Goal: Task Accomplishment & Management: Use online tool/utility

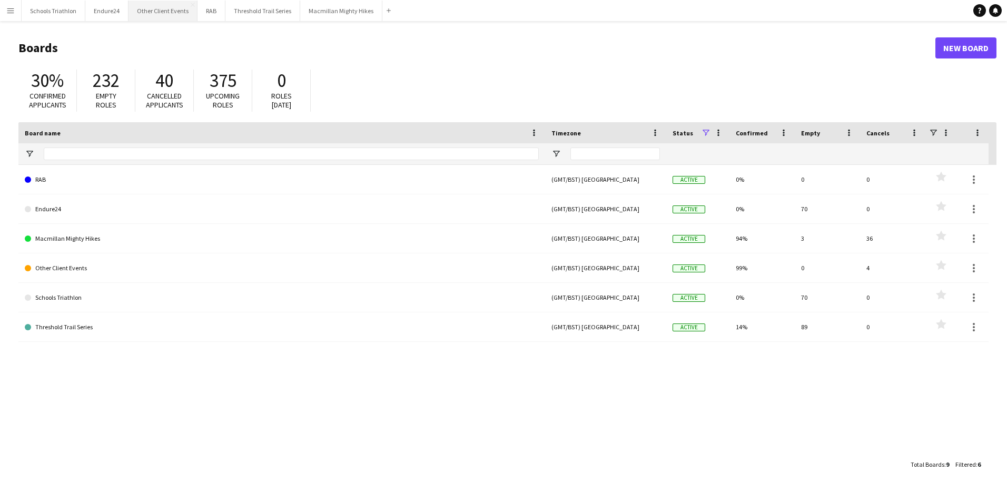
click at [172, 9] on button "Other Client Events Close" at bounding box center [163, 11] width 69 height 21
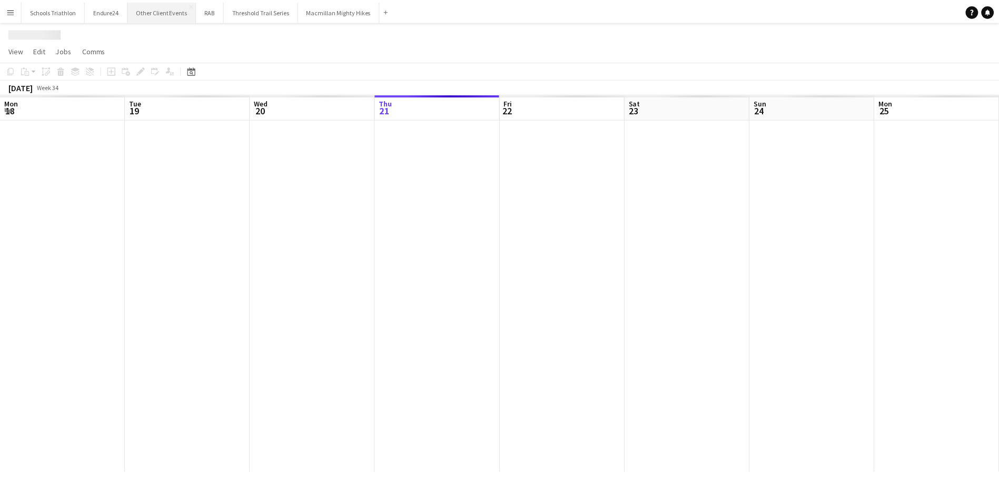
scroll to position [0, 252]
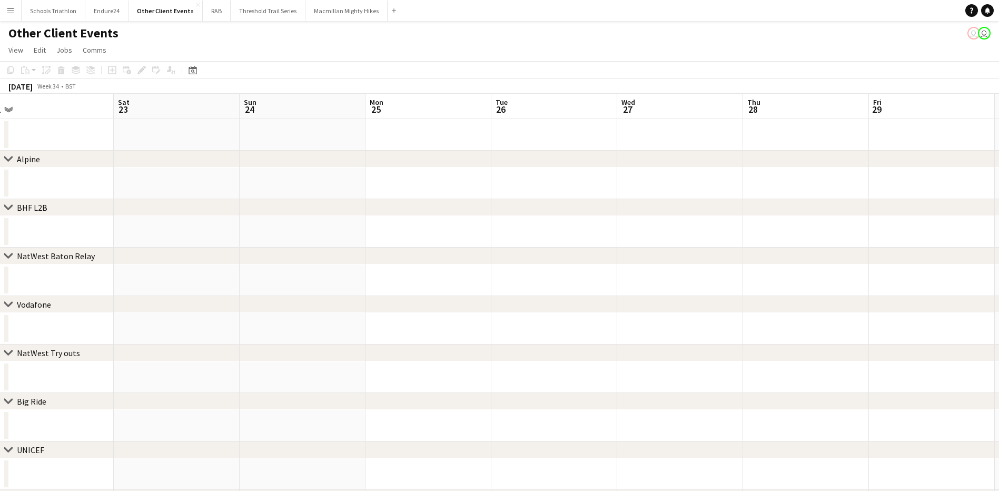
drag, startPoint x: 682, startPoint y: 242, endPoint x: 166, endPoint y: 242, distance: 515.6
click at [166, 242] on app-calendar-viewport "Tue 19 Wed 20 Thu 21 Fri 22 Sat 23 Sun 24 Mon 25 Tue 26 Wed 27 Thu 28 Fri 29 Sa…" at bounding box center [499, 316] width 999 height 445
drag, startPoint x: 669, startPoint y: 230, endPoint x: 238, endPoint y: 242, distance: 432.1
click at [238, 242] on app-calendar-viewport "Thu 21 Fri 22 Sat 23 Sun 24 Mon 25 Tue 26 Wed 27 Thu 28 Fri 29 Sat 30 Sun 31 Mo…" at bounding box center [499, 316] width 999 height 445
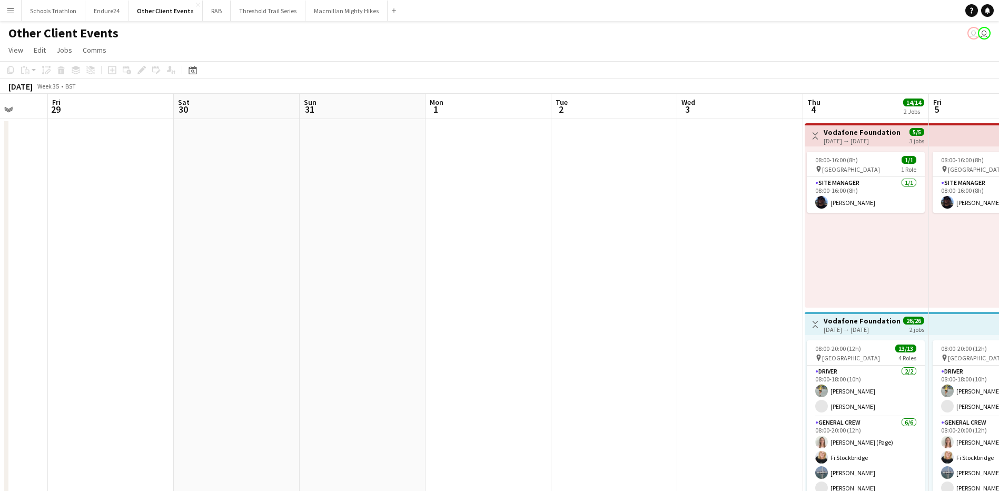
drag, startPoint x: 687, startPoint y: 232, endPoint x: 262, endPoint y: 247, distance: 425.8
click at [263, 247] on app-calendar-viewport "Mon 25 Tue 26 Wed 27 Thu 28 Fri 29 Sat 30 Sun 31 Mon 1 Tue 2 Wed 3 Thu 4 14/14 …" at bounding box center [499, 491] width 999 height 794
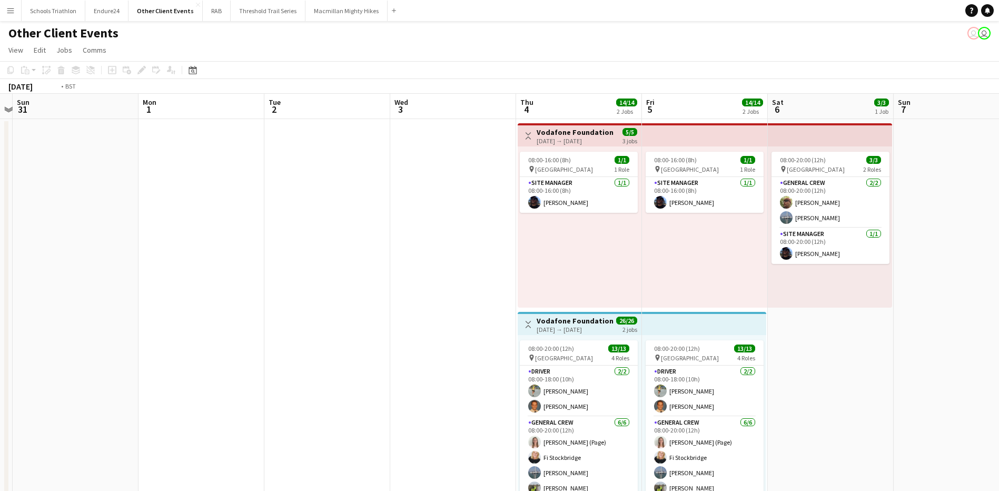
scroll to position [0, 324]
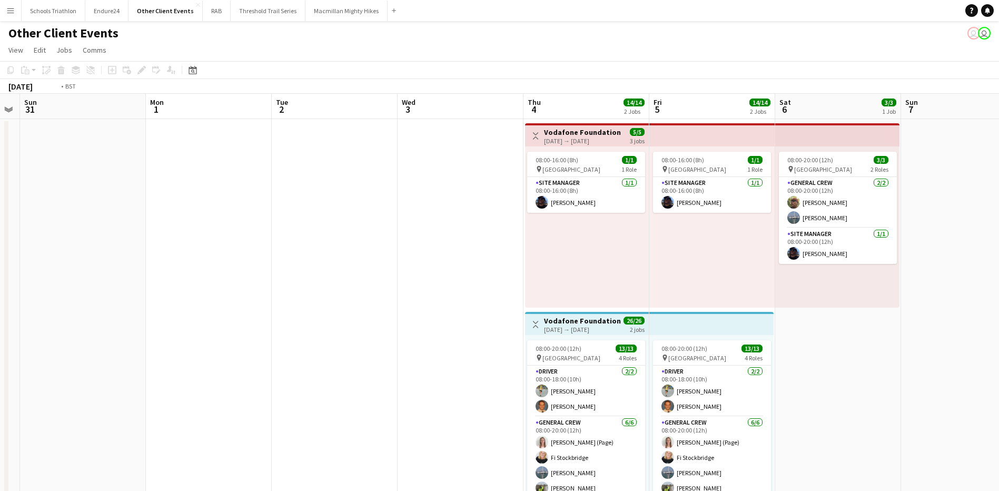
drag, startPoint x: 346, startPoint y: 264, endPoint x: 50, endPoint y: 260, distance: 295.5
click at [61, 264] on app-calendar-viewport "Thu 28 Fri 29 Sat 30 Sun 31 Mon 1 Tue 2 Wed 3 Thu 4 14/14 2 Jobs Fri 5 14/14 2 …" at bounding box center [499, 491] width 999 height 794
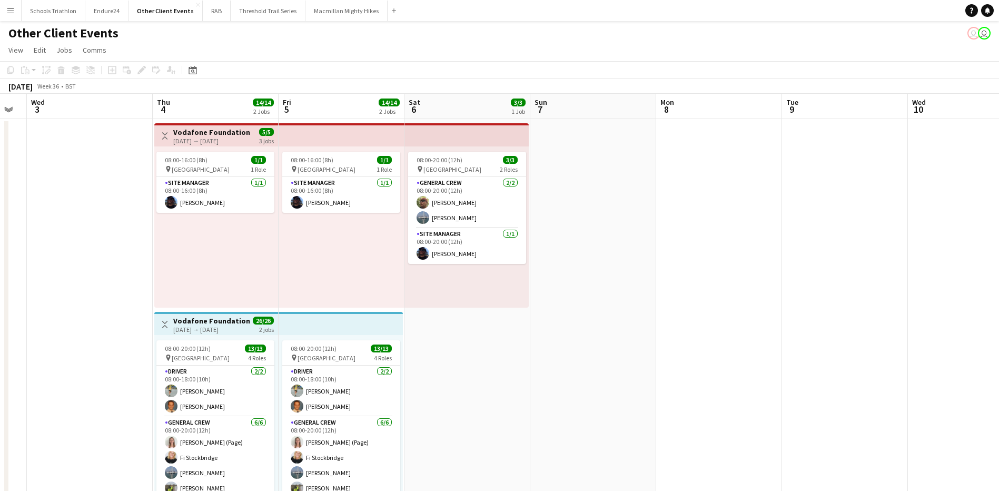
drag, startPoint x: 768, startPoint y: 205, endPoint x: 243, endPoint y: 220, distance: 524.8
click at [243, 220] on app-calendar-viewport "Sun 31 Mon 1 Tue 2 Wed 3 Thu 4 14/14 2 Jobs Fri 5 14/14 2 Jobs Sat 6 3/3 1 Job …" at bounding box center [499, 491] width 999 height 794
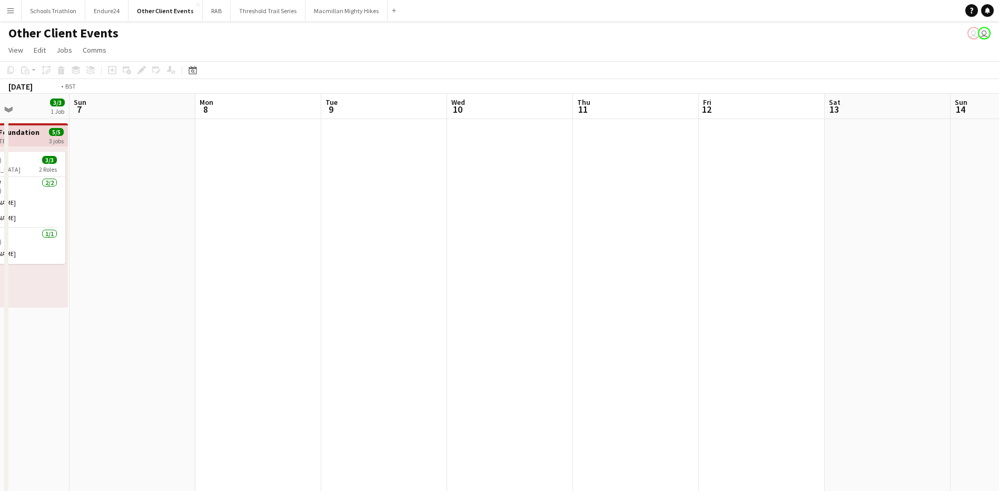
drag, startPoint x: 702, startPoint y: 239, endPoint x: 332, endPoint y: 233, distance: 369.8
click at [241, 239] on app-calendar-viewport "Thu 4 14/14 2 Jobs Fri 5 14/14 2 Jobs Sat 6 3/3 1 Job Sun 7 Mon 8 Tue 9 Wed 10 …" at bounding box center [499, 491] width 999 height 794
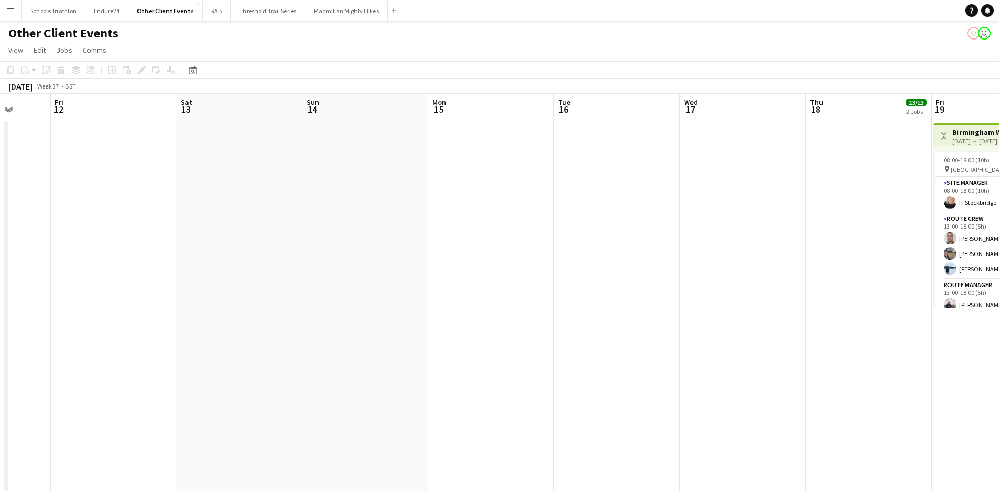
scroll to position [0, 379]
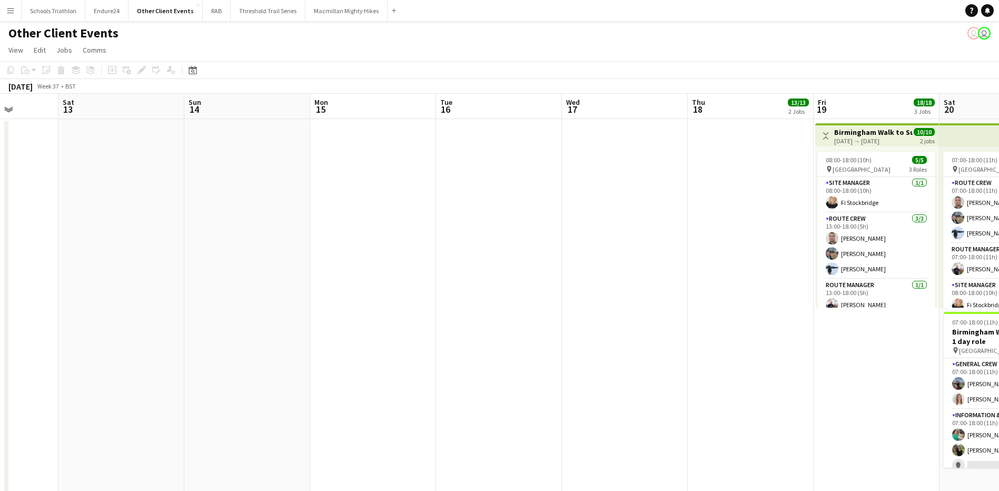
drag, startPoint x: 441, startPoint y: 233, endPoint x: 167, endPoint y: 216, distance: 273.9
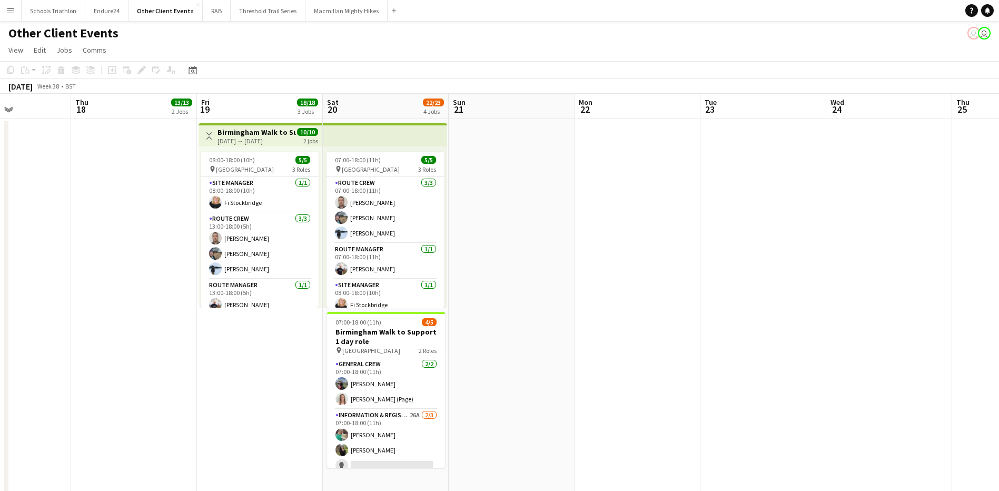
drag, startPoint x: 352, startPoint y: 235, endPoint x: 261, endPoint y: 235, distance: 91.1
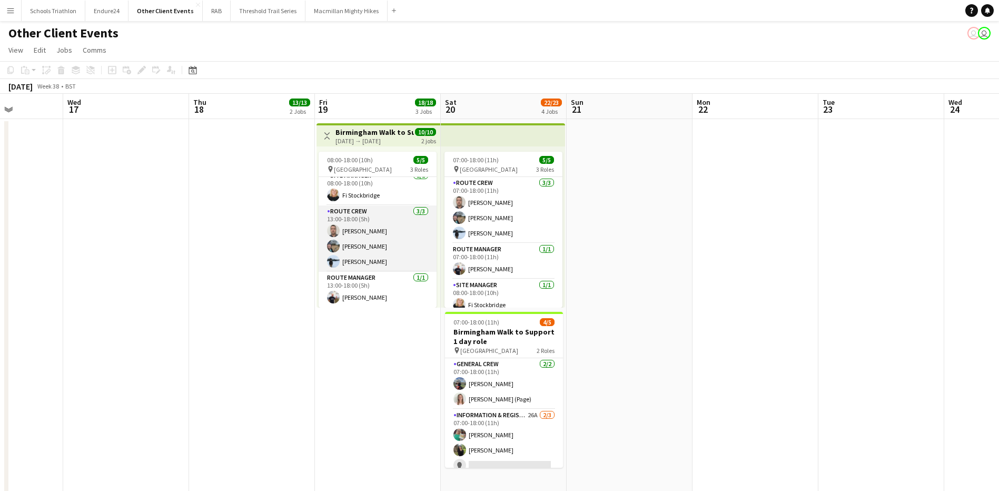
scroll to position [0, 0]
